Goal: Task Accomplishment & Management: Use online tool/utility

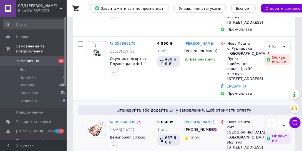
scroll to position [237, 0]
click at [234, 150] on link "Додати ЕН" at bounding box center [237, 154] width 20 height 4
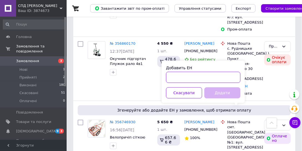
paste input "20451225199623"
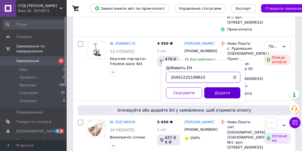
type input "20451225199623"
click at [221, 94] on button "Додати" at bounding box center [222, 92] width 36 height 11
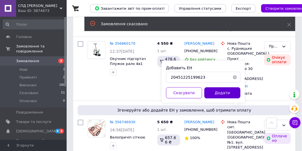
click at [226, 91] on button "Додати" at bounding box center [222, 92] width 36 height 11
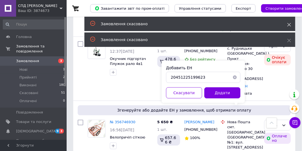
click at [289, 25] on use at bounding box center [289, 25] width 4 height 4
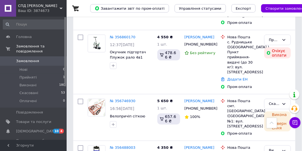
scroll to position [206, 0]
